Goal: Task Accomplishment & Management: Manage account settings

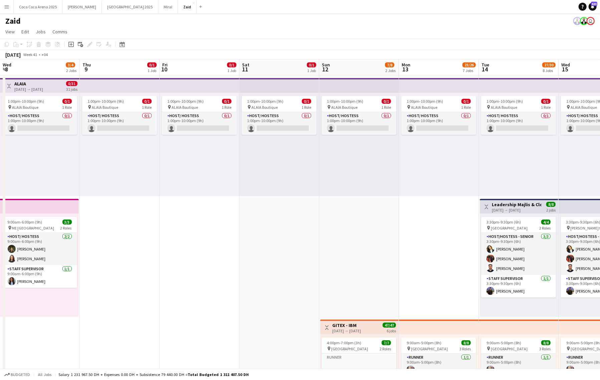
scroll to position [33, 0]
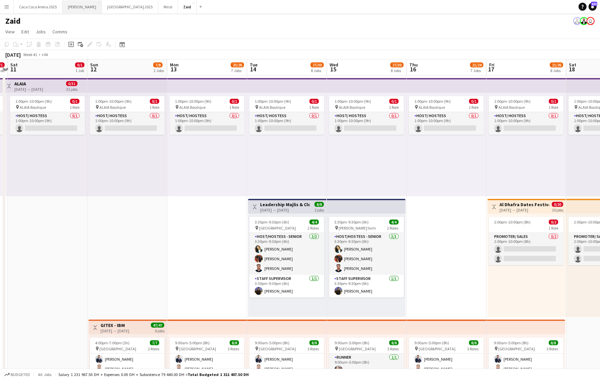
click at [74, 8] on button "[PERSON_NAME]" at bounding box center [81, 6] width 39 height 13
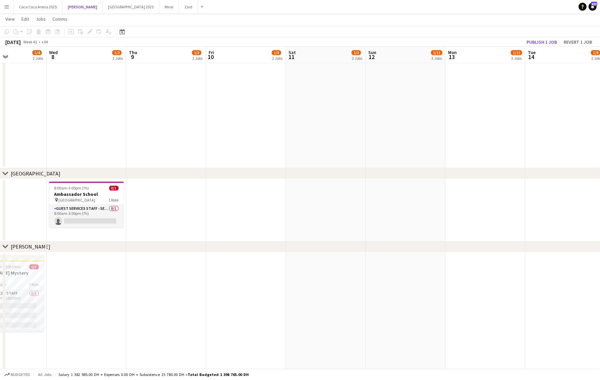
scroll to position [0, 163]
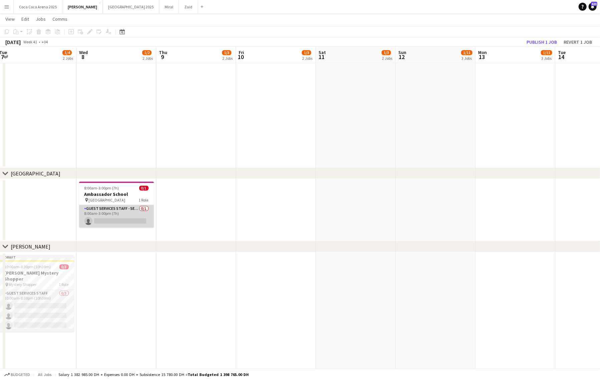
click at [122, 210] on app-card-role "Guest Services Staff - Senior 0/1 8:00am-3:00pm (7h) single-neutral-actions" at bounding box center [116, 216] width 75 height 23
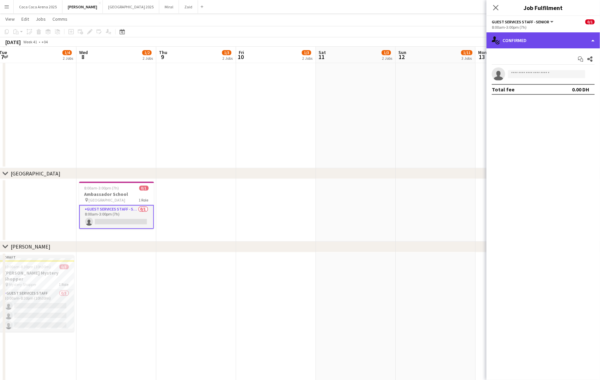
click at [516, 33] on div "single-neutral-actions-check-2 Confirmed" at bounding box center [544, 40] width 114 height 16
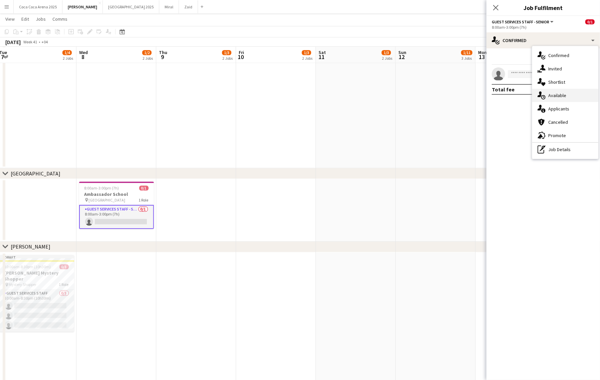
click at [559, 95] on span "Available" at bounding box center [557, 96] width 18 height 6
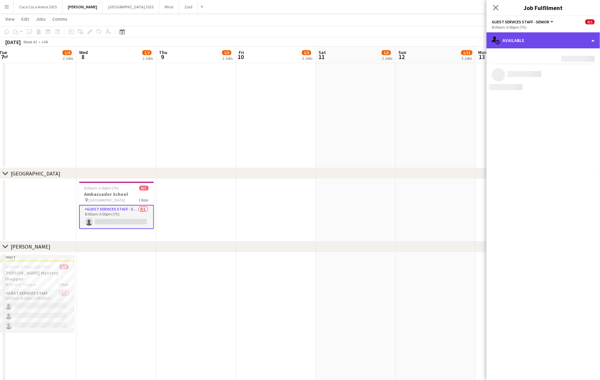
click at [528, 42] on div "single-neutral-actions-upload Available" at bounding box center [544, 40] width 114 height 16
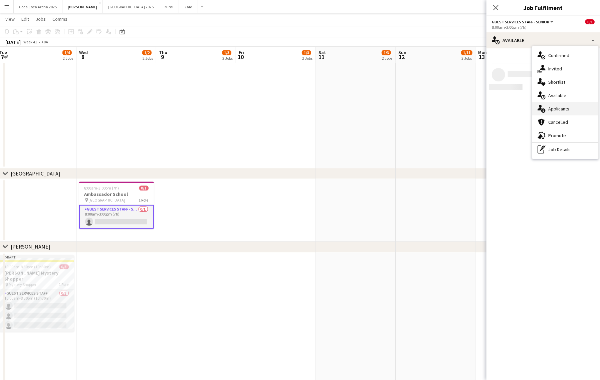
click at [551, 111] on span "Applicants" at bounding box center [558, 109] width 21 height 6
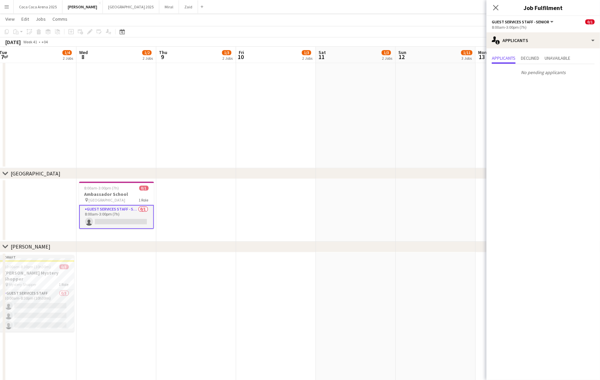
click at [117, 215] on app-card-role "Guest Services Staff - Senior 0/1 8:00am-3:00pm (7h) single-neutral-actions" at bounding box center [116, 217] width 75 height 24
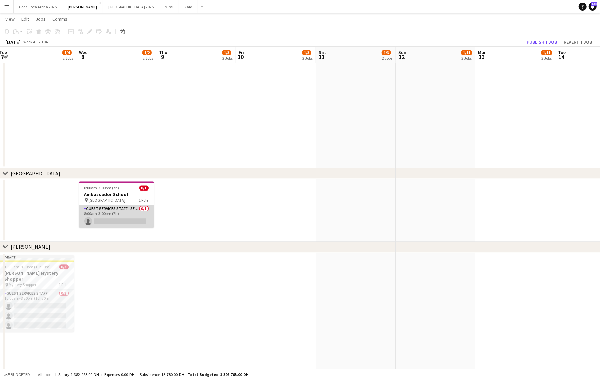
click at [117, 218] on app-card-role "Guest Services Staff - Senior 0/1 8:00am-3:00pm (7h) single-neutral-actions" at bounding box center [116, 216] width 75 height 23
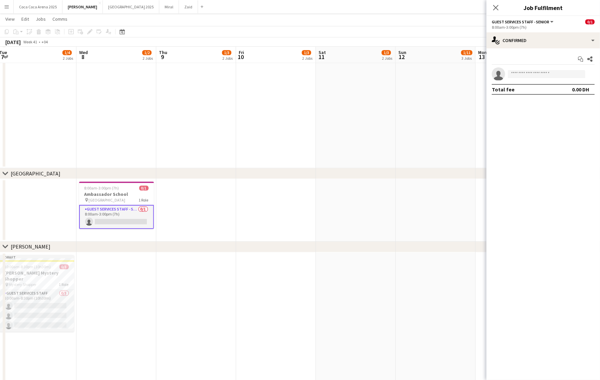
click at [517, 78] on app-invite-slot "single-neutral-actions" at bounding box center [544, 73] width 114 height 13
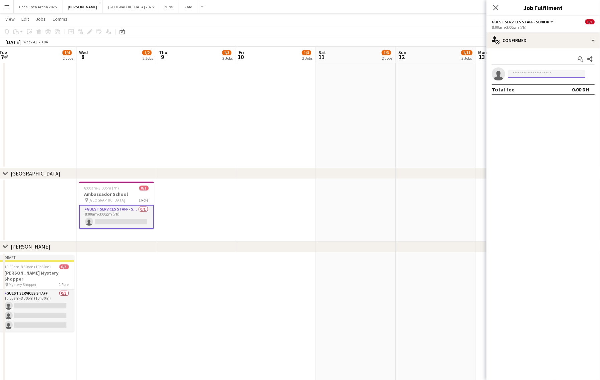
click at [523, 75] on input at bounding box center [546, 74] width 77 height 8
type input "*"
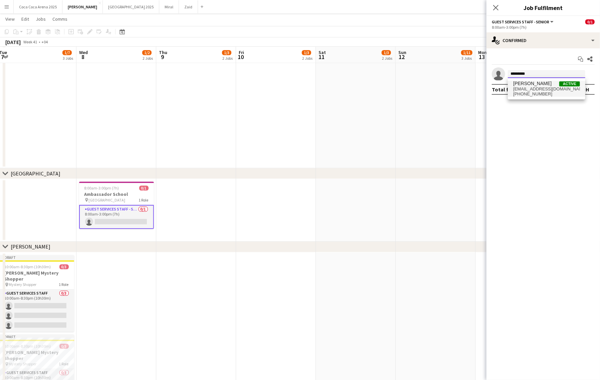
type input "*********"
click at [537, 95] on span "[PHONE_NUMBER]" at bounding box center [546, 94] width 67 height 5
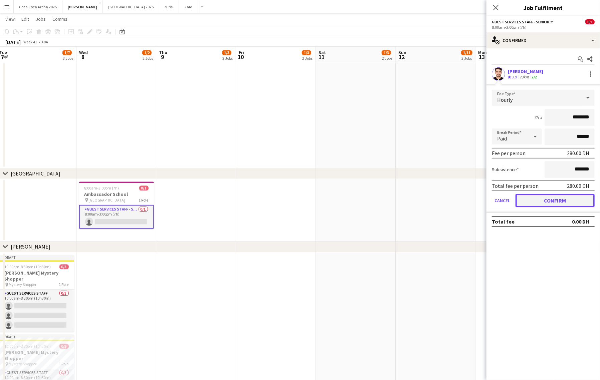
click at [567, 198] on button "Confirm" at bounding box center [555, 200] width 79 height 13
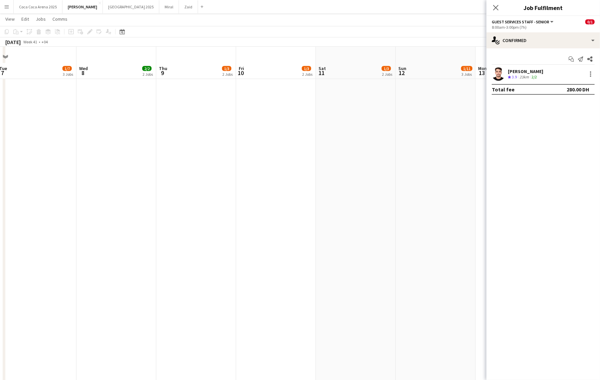
scroll to position [559, 0]
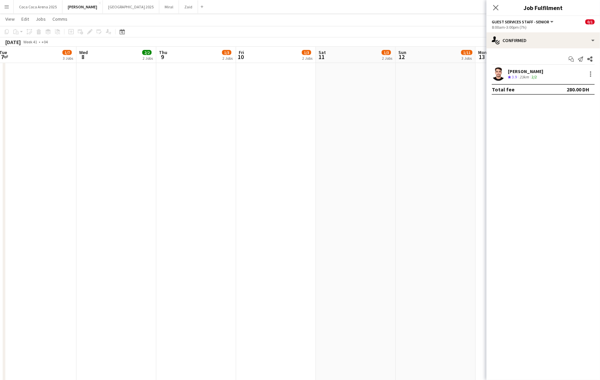
click at [313, 160] on app-date-cell at bounding box center [276, 312] width 80 height 840
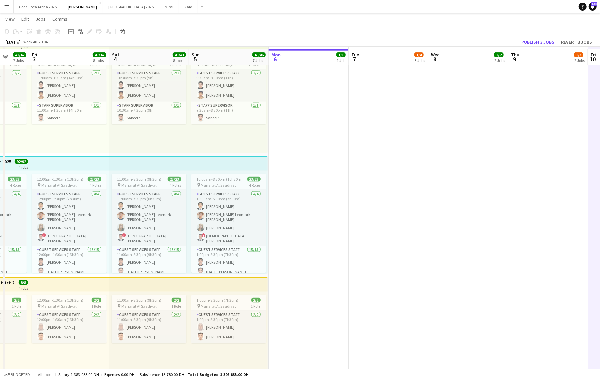
scroll to position [532, 0]
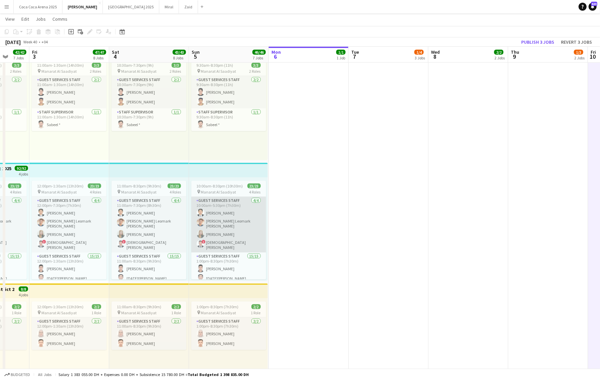
click at [229, 224] on app-card-role "Guest Services Staff [DATE] 10:00am-5:30pm (7h30m) [PERSON_NAME] [PERSON_NAME] …" at bounding box center [228, 225] width 75 height 56
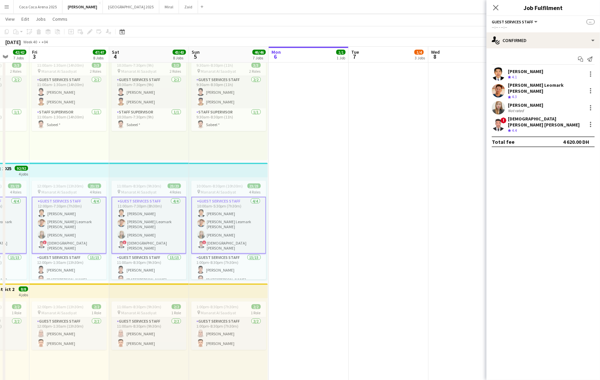
click at [229, 224] on app-card-role "Guest Services Staff [DATE] 10:00am-5:30pm (7h30m) [PERSON_NAME] [PERSON_NAME] …" at bounding box center [228, 225] width 75 height 57
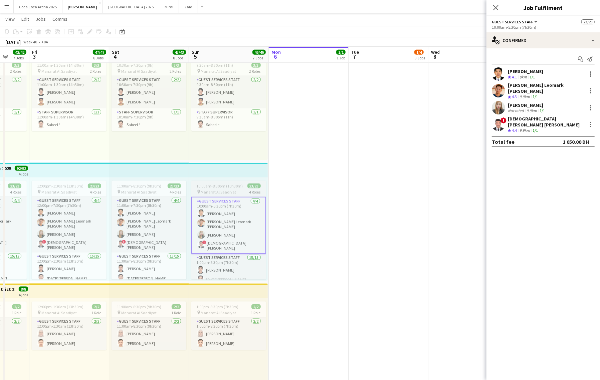
click at [211, 184] on span "10:00am-8:30pm (10h30m)" at bounding box center [220, 186] width 46 height 5
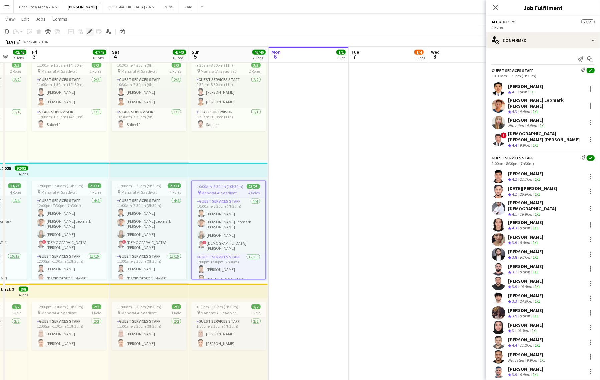
click at [91, 31] on icon at bounding box center [90, 32] width 4 height 4
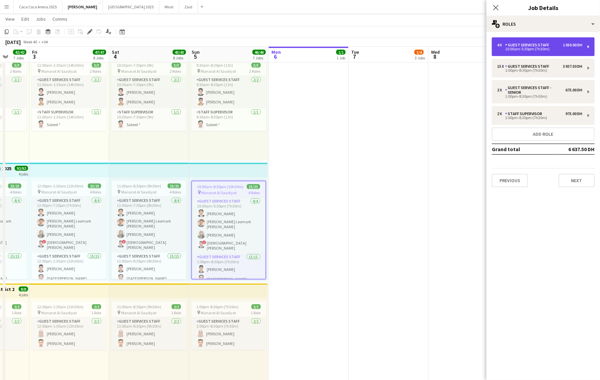
click at [534, 48] on div "10:00am-5:30pm (7h30m)" at bounding box center [539, 48] width 85 height 3
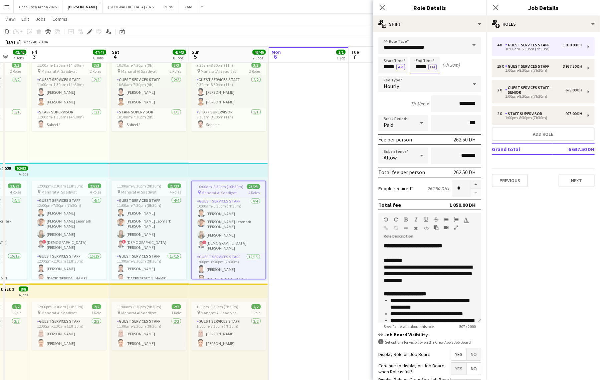
scroll to position [0, 0]
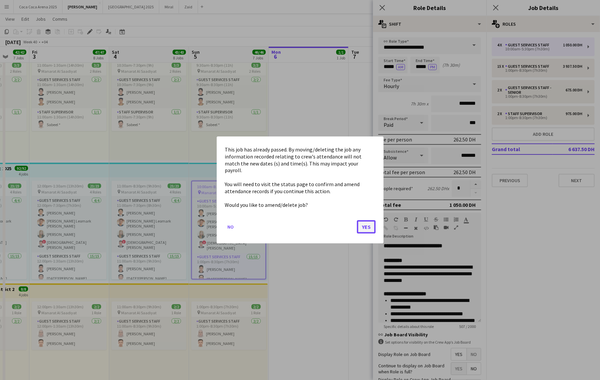
click at [370, 221] on button "Yes" at bounding box center [366, 226] width 19 height 13
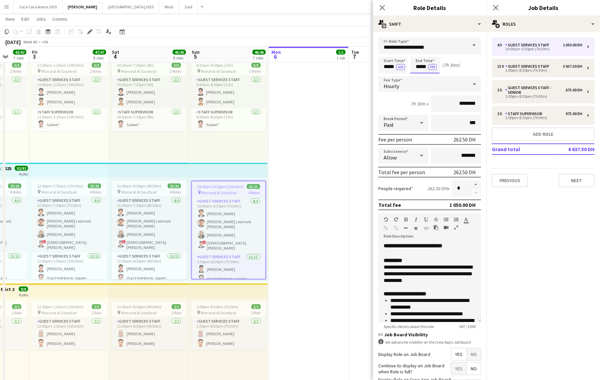
scroll to position [532, 0]
type input "****"
click at [380, 7] on icon "Close pop-in" at bounding box center [382, 7] width 6 height 6
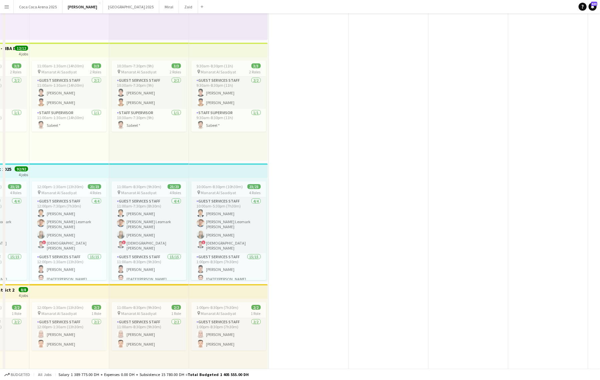
scroll to position [0, 0]
